Goal: Task Accomplishment & Management: Complete application form

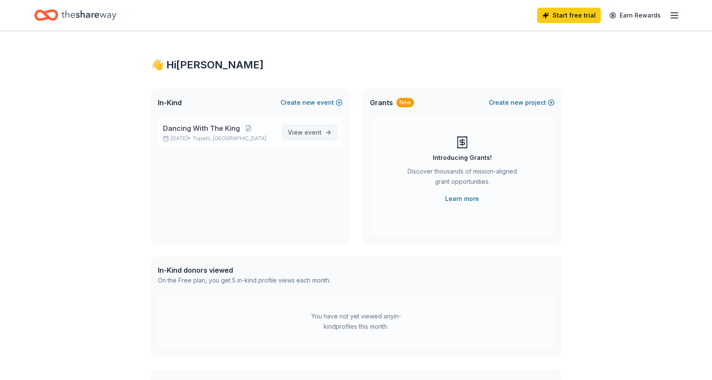
click at [317, 130] on span "event" at bounding box center [312, 132] width 17 height 7
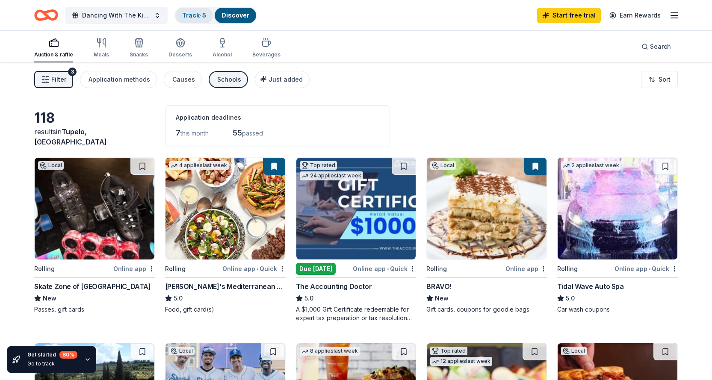
click at [192, 15] on link "Track · 5" at bounding box center [194, 15] width 24 height 7
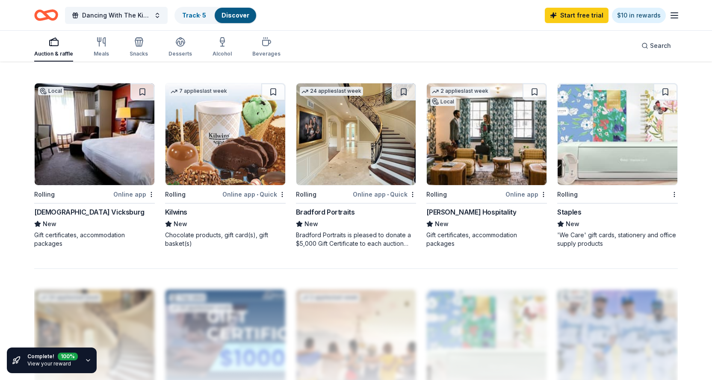
scroll to position [641, 0]
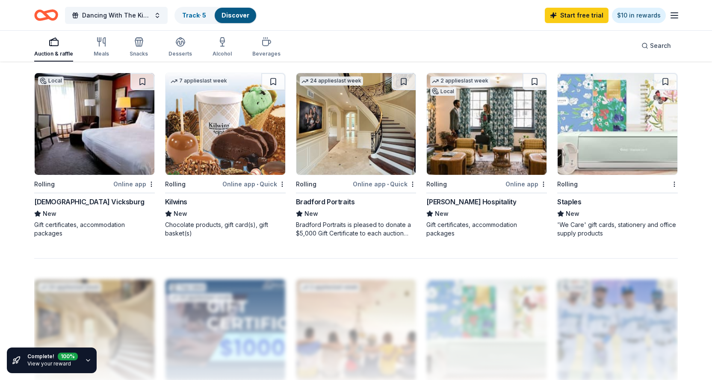
click at [55, 202] on div "[DEMOGRAPHIC_DATA] Vicksburg" at bounding box center [89, 202] width 110 height 10
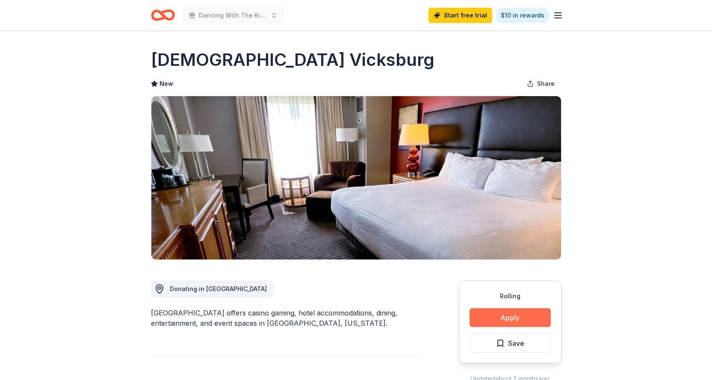
click at [491, 320] on button "Apply" at bounding box center [509, 317] width 81 height 19
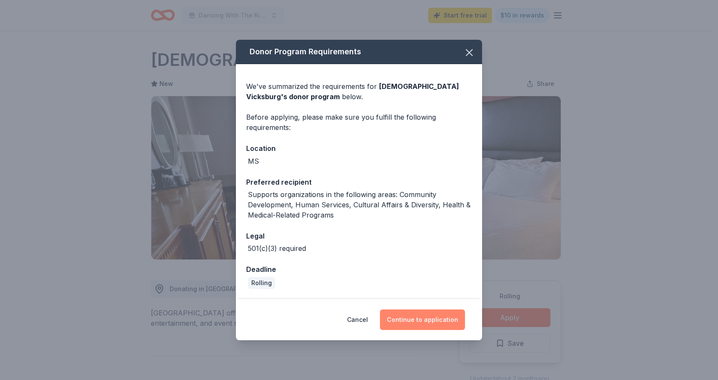
click at [424, 320] on button "Continue to application" at bounding box center [422, 320] width 85 height 21
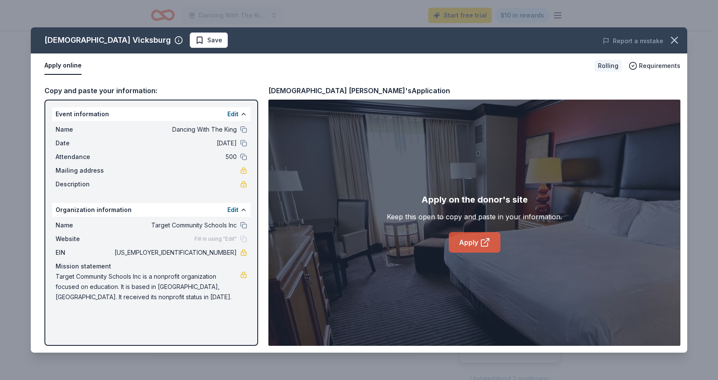
click at [464, 245] on link "Apply" at bounding box center [475, 242] width 52 height 21
click at [477, 245] on link "Apply" at bounding box center [475, 242] width 52 height 21
